Goal: Transaction & Acquisition: Purchase product/service

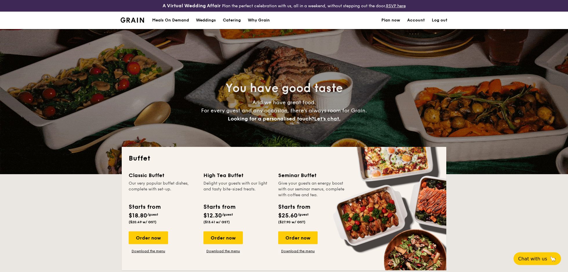
select select
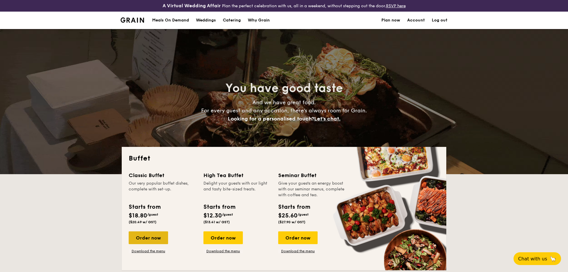
click at [161, 240] on div "Order now" at bounding box center [148, 237] width 39 height 13
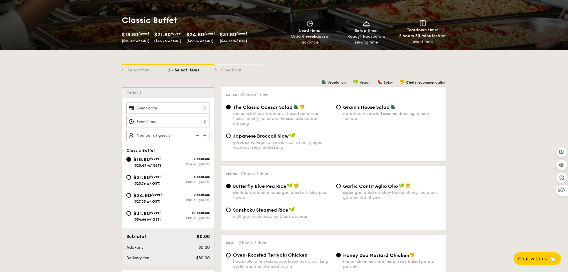
scroll to position [88, 0]
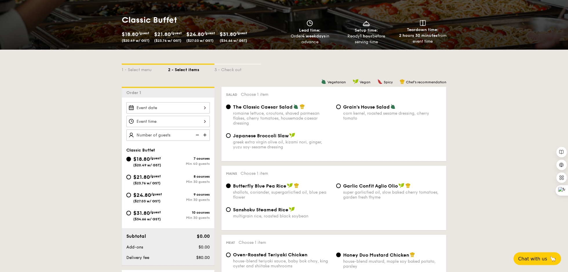
click at [153, 110] on div at bounding box center [168, 107] width 84 height 11
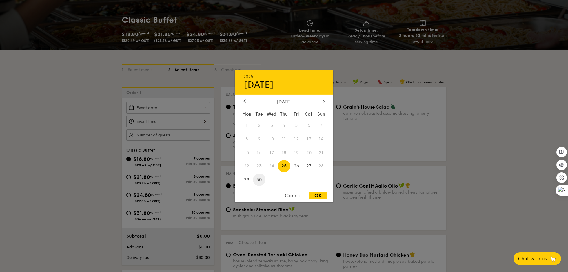
click at [255, 180] on span "30" at bounding box center [259, 179] width 12 height 12
click at [317, 198] on div "OK" at bounding box center [318, 195] width 19 height 8
type input "[DATE]"
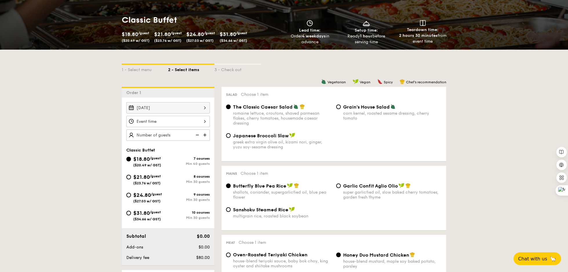
click at [159, 120] on div at bounding box center [168, 121] width 84 height 11
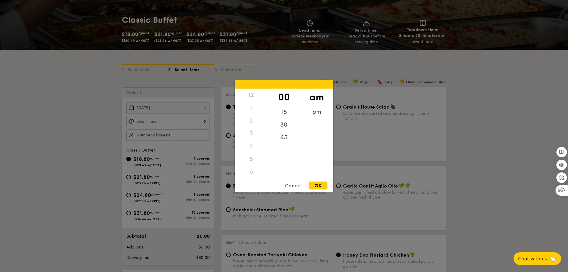
scroll to position [68, 0]
drag, startPoint x: 255, startPoint y: 166, endPoint x: 255, endPoint y: 142, distance: 24.4
click at [255, 142] on div "12 1 2 3 4 5 6 7 8 9 10 11" at bounding box center [251, 132] width 33 height 88
click at [282, 135] on div "45" at bounding box center [284, 139] width 33 height 17
click at [322, 186] on div "OK" at bounding box center [318, 185] width 19 height 8
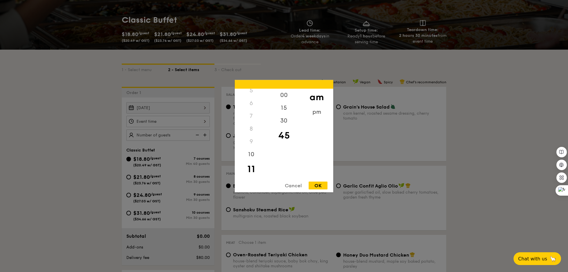
type input "11:45AM"
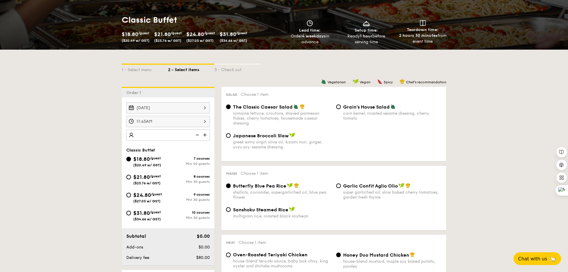
click at [179, 135] on input "number" at bounding box center [168, 134] width 84 height 11
type input "50 guests"
click at [190, 146] on div "[DATE] 11:45AM 50 guests Classic Buffet $18.80 /guest ($20.49 w/ GST) 7 courses…" at bounding box center [168, 181] width 93 height 168
click at [169, 179] on div "Min 30 guests" at bounding box center [189, 181] width 42 height 4
click at [131, 179] on input "$21.80 /guest ($23.76 w/ GST) 8 courses Min 30 guests" at bounding box center [128, 177] width 5 height 5
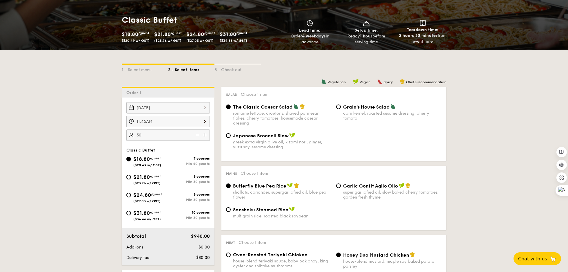
radio input "true"
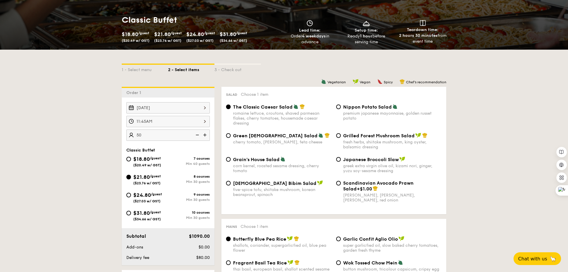
click at [177, 200] on div "Min 30 guests" at bounding box center [189, 199] width 42 height 4
click at [131, 197] on input "$24.80 /guest ($27.03 w/ GST) 9 courses Min 30 guests" at bounding box center [128, 195] width 5 height 5
radio input "true"
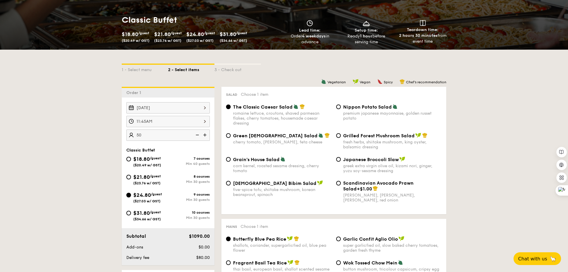
radio input "true"
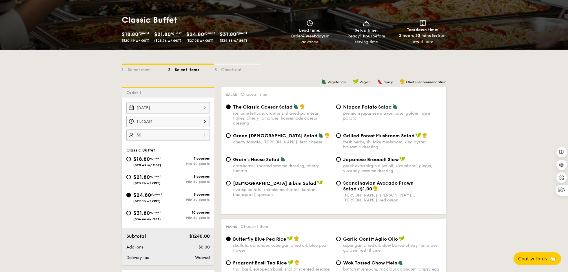
click at [175, 214] on div "10 courses Min 30 guests" at bounding box center [189, 214] width 42 height 9
click at [131, 214] on input "$31.80 /guest ($34.66 w/ GST) 10 courses Min 30 guests" at bounding box center [128, 213] width 5 height 5
radio input "true"
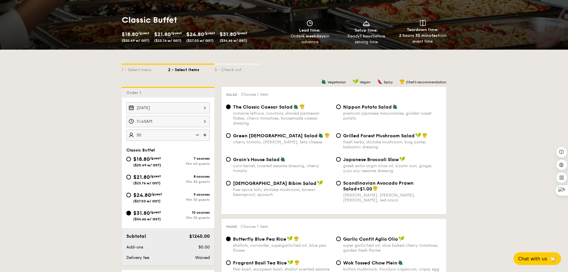
radio input "true"
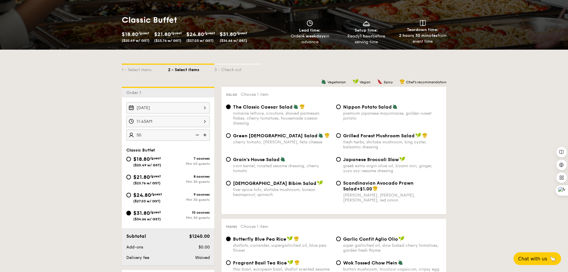
radio input "true"
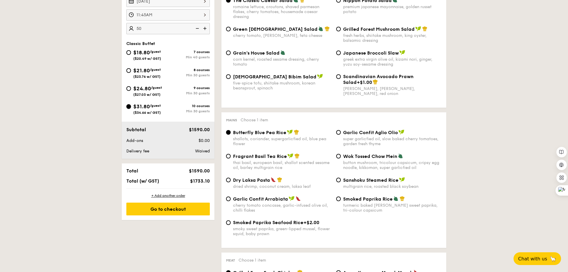
scroll to position [204, 0]
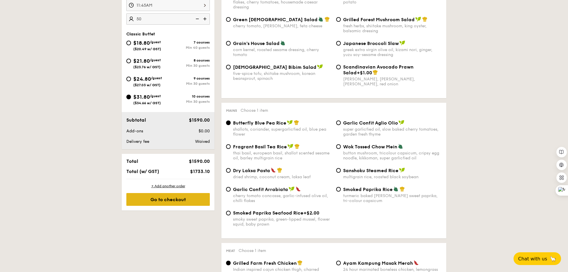
click at [175, 201] on div "Go to checkout" at bounding box center [168, 199] width 84 height 13
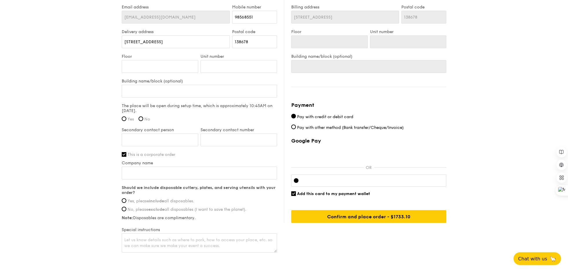
scroll to position [418, 0]
click at [311, 115] on span "Pay with credit or debit card" at bounding box center [325, 115] width 56 height 5
click at [296, 115] on input "Pay with credit or debit card" at bounding box center [293, 115] width 5 height 5
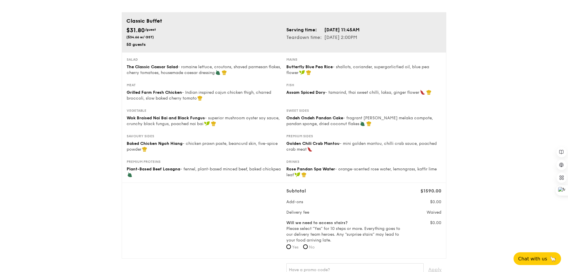
scroll to position [0, 0]
